Goal: Find specific page/section: Locate a particular part of the current website

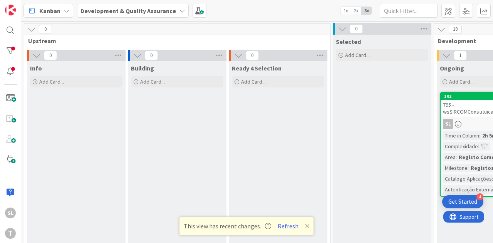
scroll to position [0, 236]
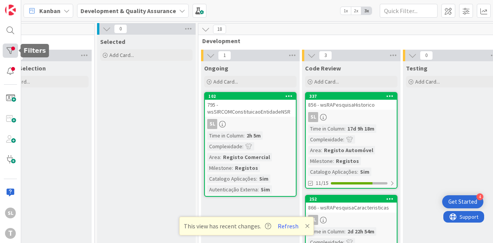
click at [13, 50] on div at bounding box center [10, 50] width 15 height 14
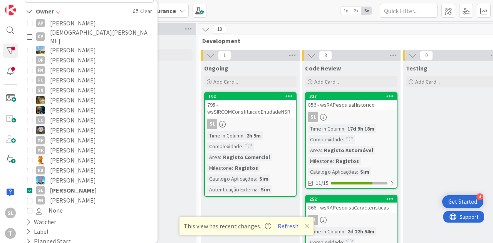
scroll to position [134, 0]
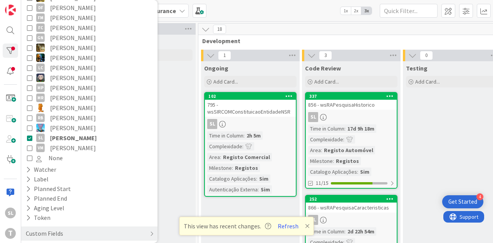
click at [50, 133] on span "[PERSON_NAME]" at bounding box center [73, 138] width 47 height 10
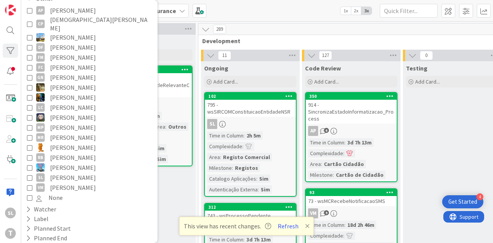
scroll to position [57, 0]
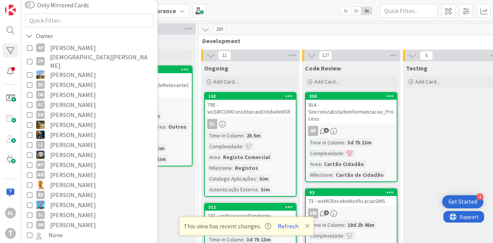
click at [65, 130] on span "[PERSON_NAME]" at bounding box center [73, 135] width 46 height 10
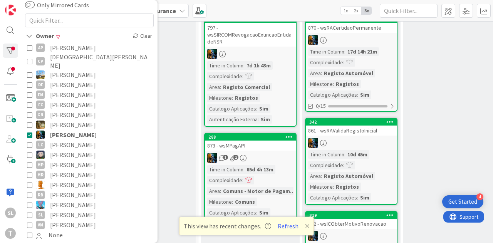
scroll to position [38, 236]
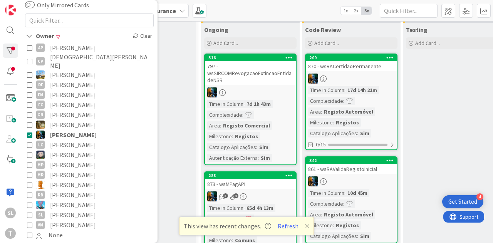
click at [243, 81] on div "797 - wsSIRCOMRevogacaoExtincaoEntidadeNSR" at bounding box center [250, 73] width 91 height 24
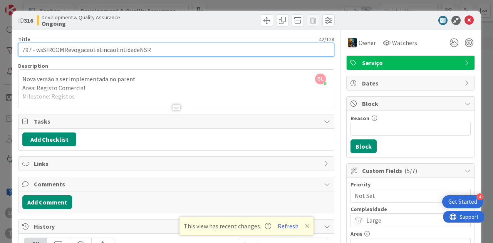
click at [112, 48] on input "797 - wsSIRCOMRevogacaoExtincaoEntidadeNSR" at bounding box center [176, 50] width 316 height 14
